Goal: Task Accomplishment & Management: Manage account settings

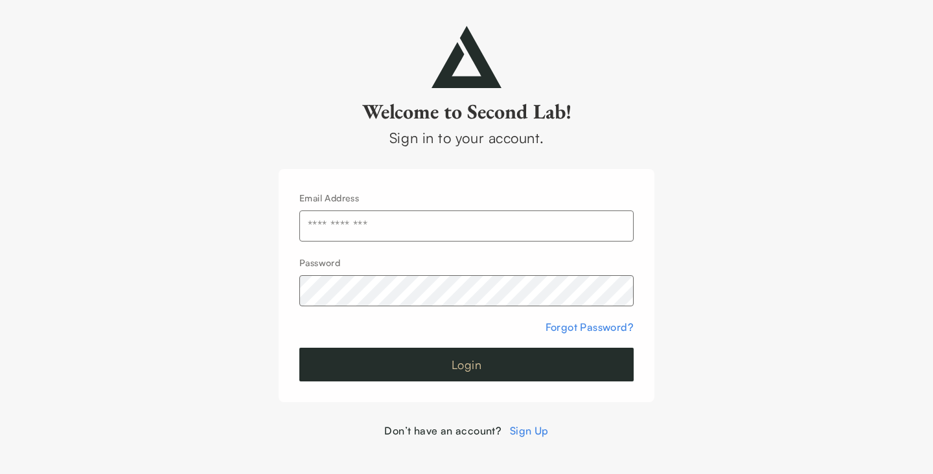
type input "**********"
click at [463, 363] on button "Login" at bounding box center [466, 365] width 334 height 34
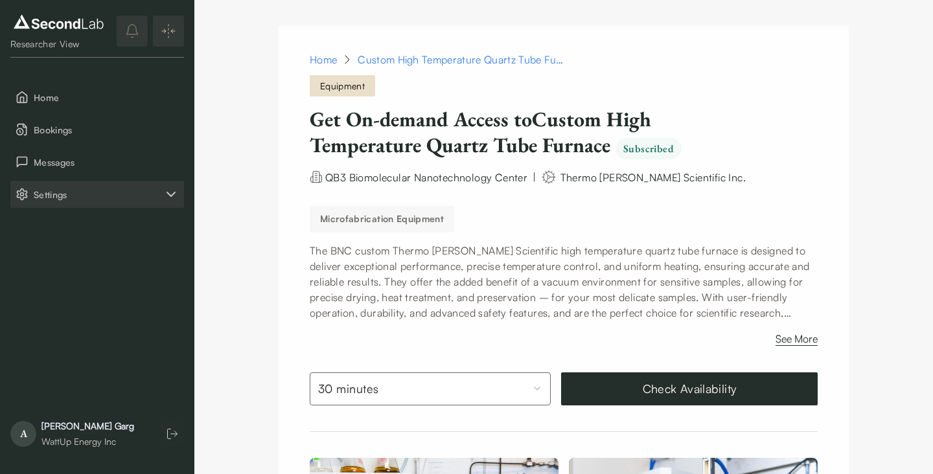
click at [72, 195] on span "Settings" at bounding box center [99, 195] width 130 height 14
click at [74, 216] on button "Company" at bounding box center [97, 226] width 174 height 27
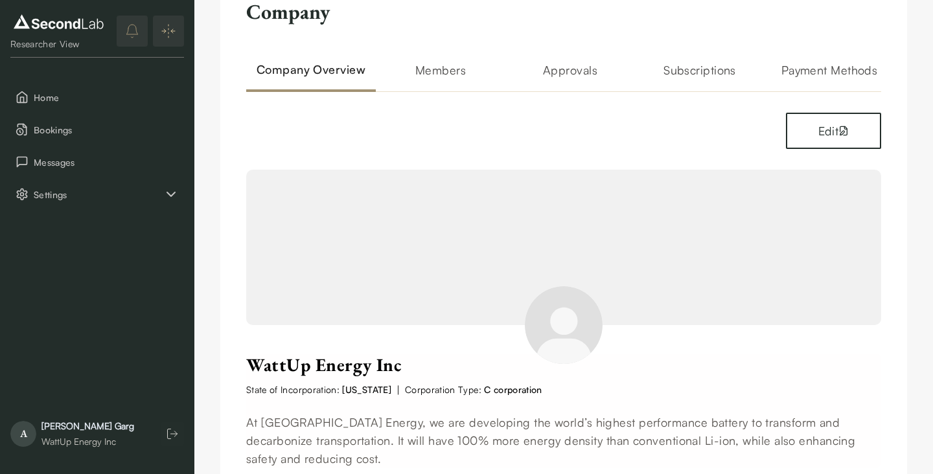
scroll to position [45, 0]
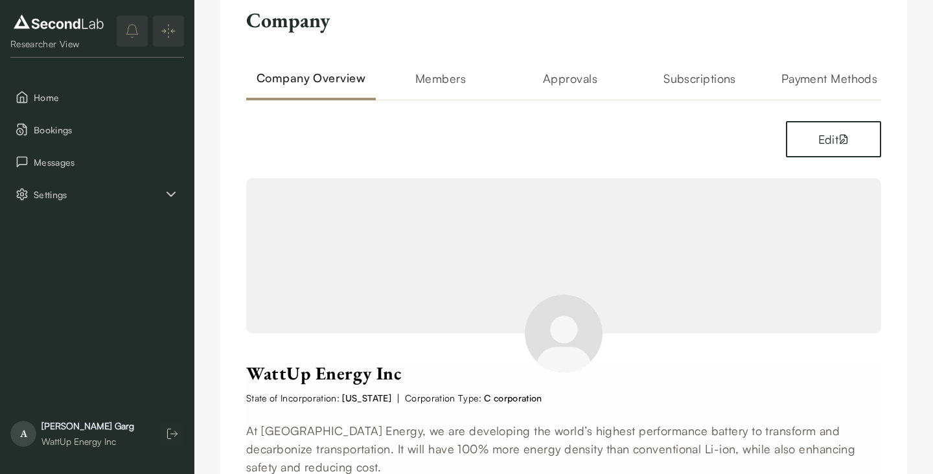
click at [704, 67] on div "Company Company Overview Members Approvals Subscriptions Payment Methods Edit W…" at bounding box center [563, 388] width 687 height 814
click at [704, 73] on h2 "Subscriptions" at bounding box center [700, 84] width 130 height 31
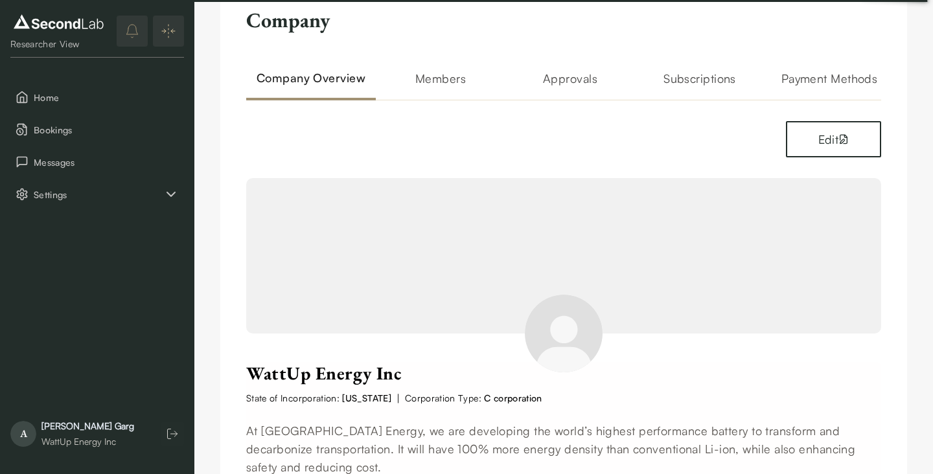
scroll to position [0, 0]
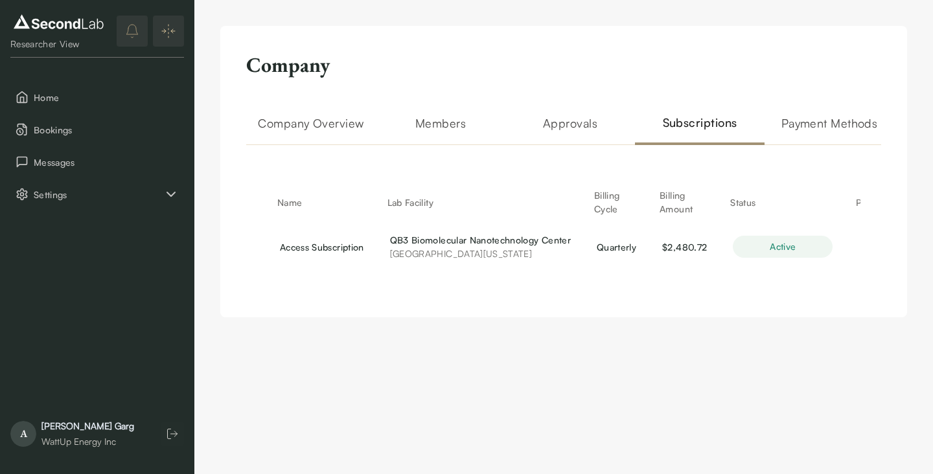
click at [805, 123] on h2 "Payment Methods" at bounding box center [829, 129] width 130 height 31
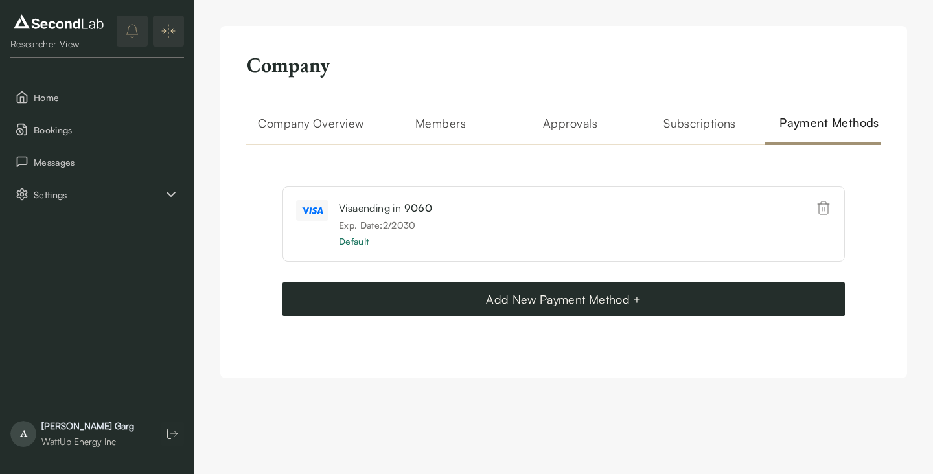
click at [696, 136] on h2 "Subscriptions" at bounding box center [700, 129] width 130 height 31
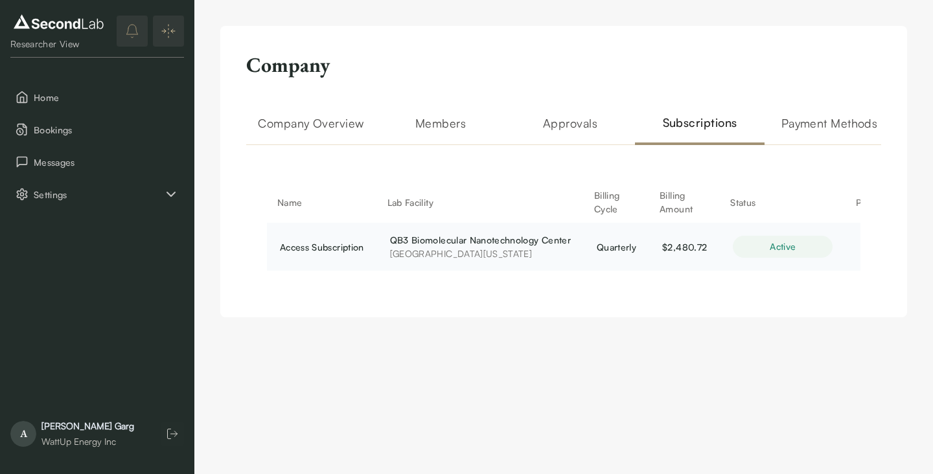
click at [757, 255] on div "active" at bounding box center [783, 247] width 100 height 22
click at [602, 199] on th "Billing Cycle" at bounding box center [616, 202] width 65 height 31
click at [748, 203] on th "Status" at bounding box center [783, 202] width 126 height 31
click at [575, 119] on h2 "Approvals" at bounding box center [570, 129] width 130 height 31
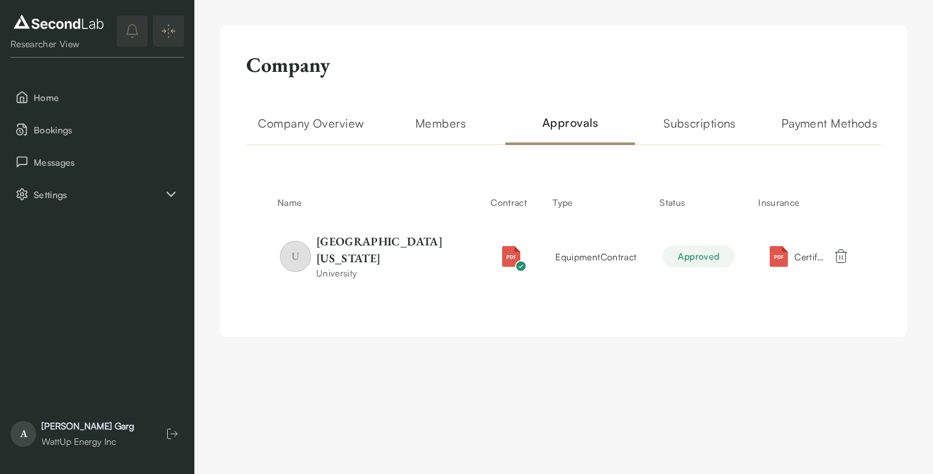
click at [345, 123] on h2 "Company Overview" at bounding box center [311, 129] width 130 height 31
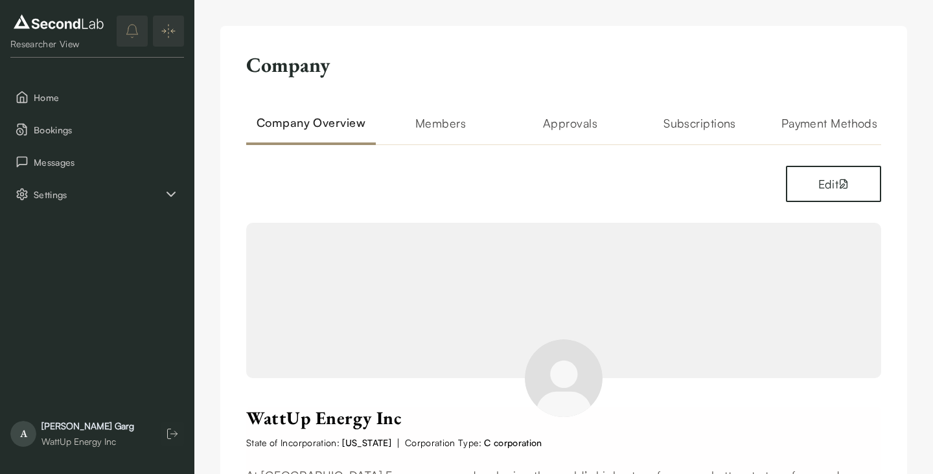
click at [431, 119] on h2 "Members" at bounding box center [441, 129] width 130 height 31
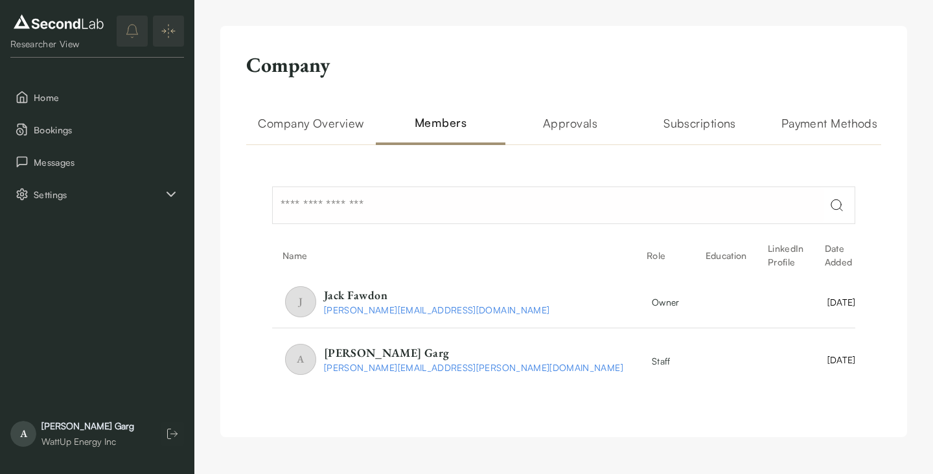
click at [564, 127] on h2 "Approvals" at bounding box center [570, 129] width 130 height 31
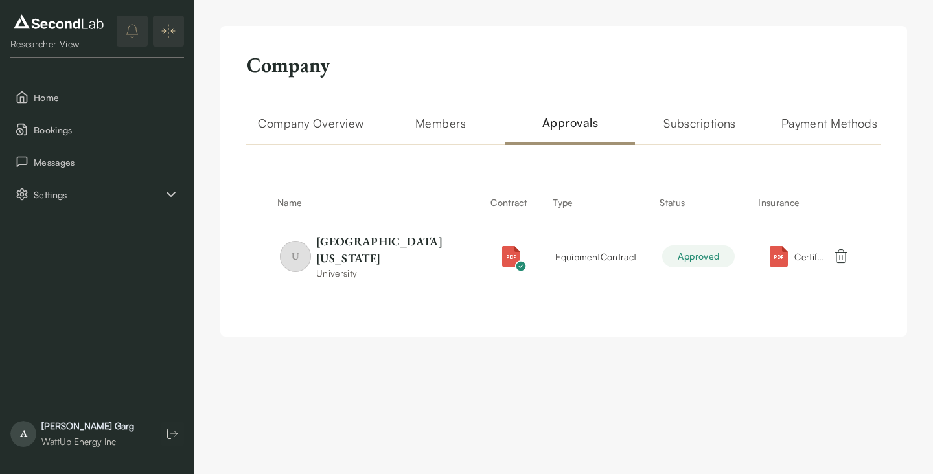
click at [676, 121] on h2 "Subscriptions" at bounding box center [700, 129] width 130 height 31
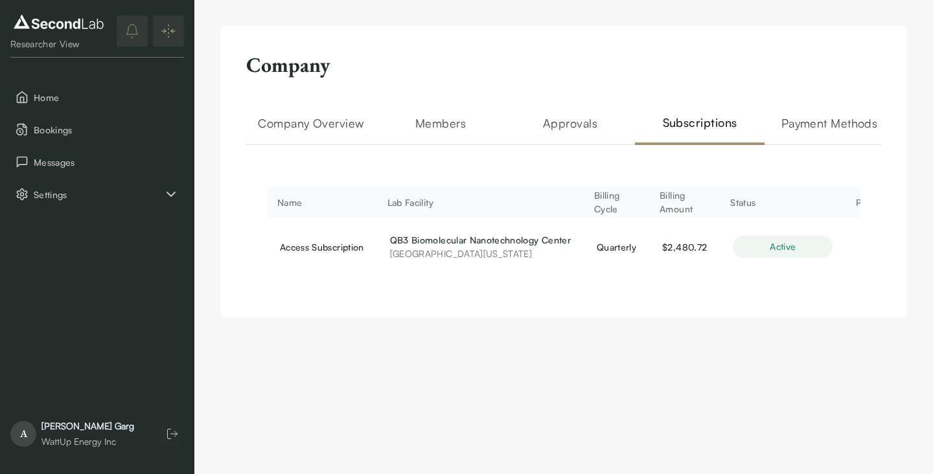
click at [714, 203] on th "Billing Amount" at bounding box center [684, 202] width 71 height 31
click at [567, 247] on span "[GEOGRAPHIC_DATA][US_STATE]" at bounding box center [480, 254] width 181 height 14
click at [557, 247] on span "[GEOGRAPHIC_DATA][US_STATE]" at bounding box center [480, 254] width 181 height 14
click at [556, 247] on span "[GEOGRAPHIC_DATA][US_STATE]" at bounding box center [480, 254] width 181 height 14
click at [800, 244] on div "active" at bounding box center [783, 247] width 100 height 22
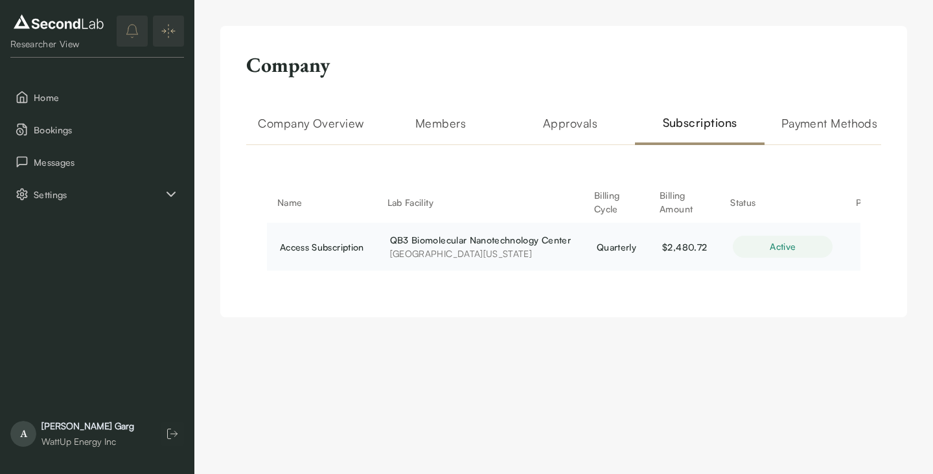
click at [800, 244] on div "active" at bounding box center [783, 247] width 100 height 22
click at [819, 122] on h2 "Payment Methods" at bounding box center [829, 129] width 130 height 31
